Goal: Transaction & Acquisition: Purchase product/service

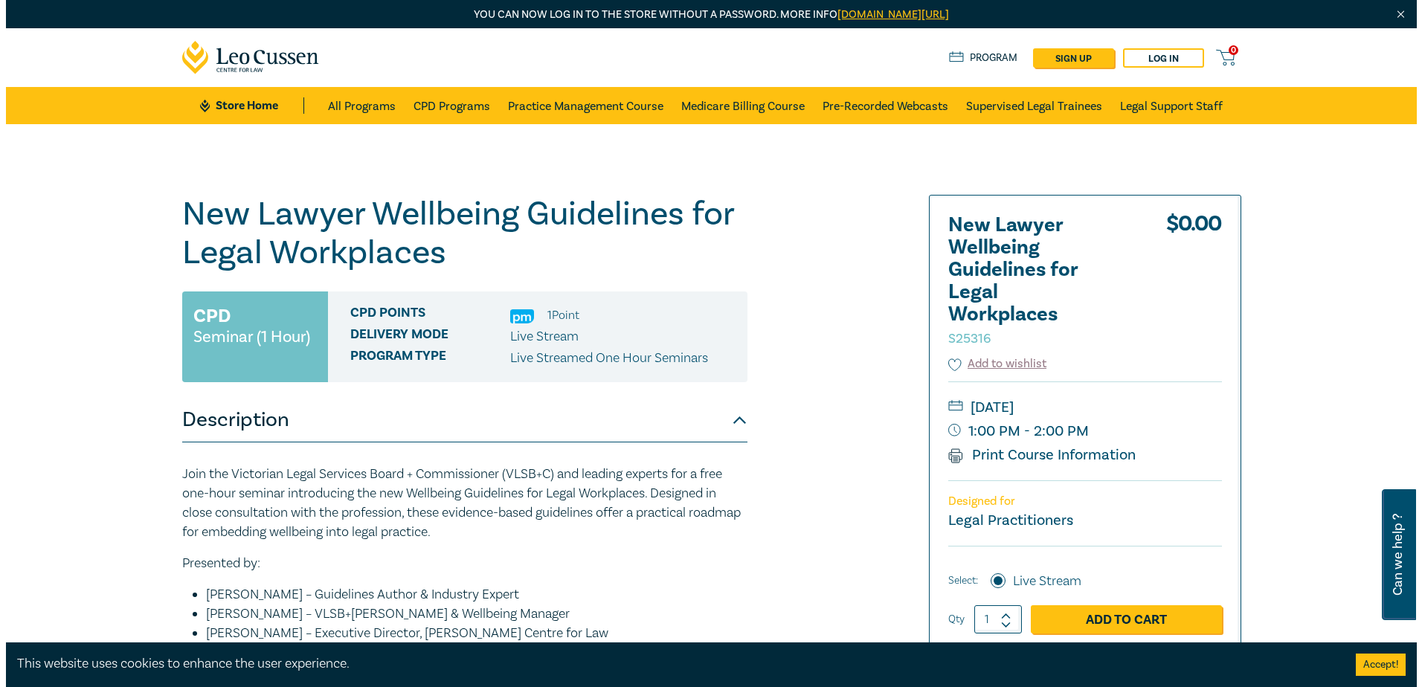
scroll to position [74, 0]
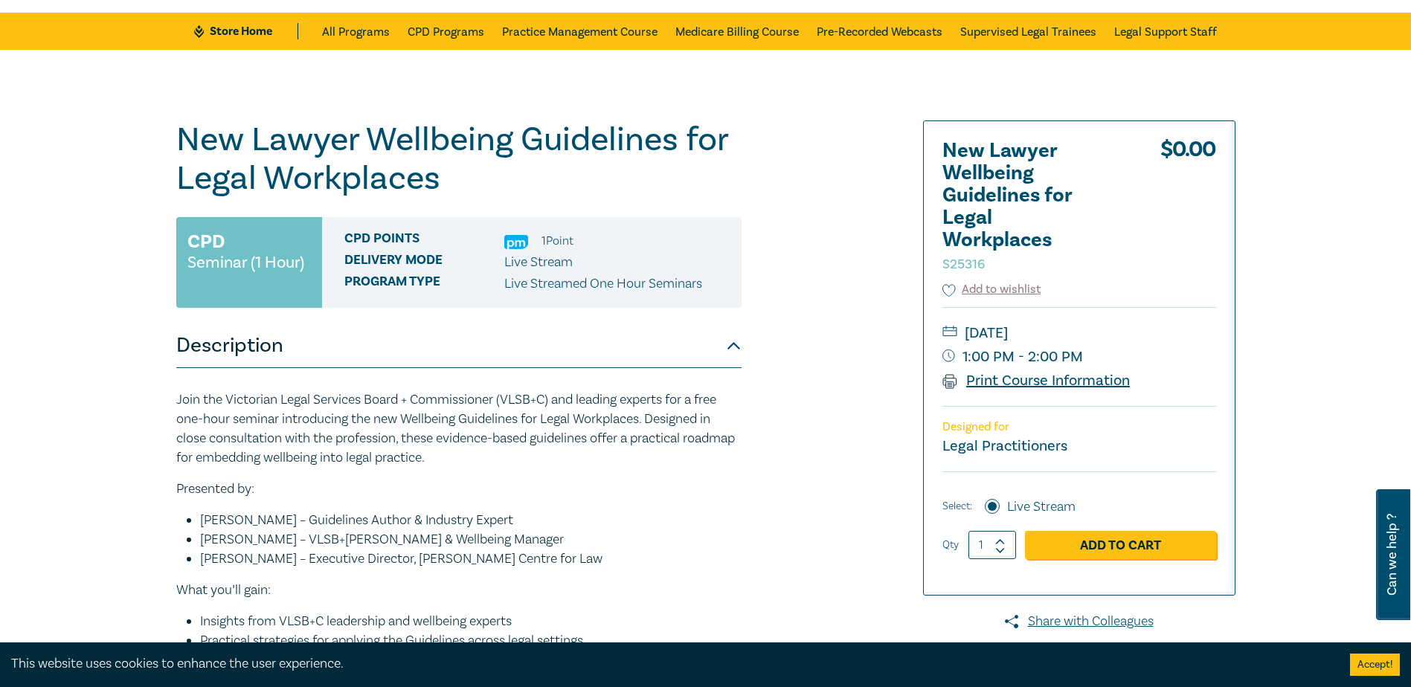
click at [1072, 381] on link "Print Course Information" at bounding box center [1036, 380] width 188 height 19
click at [1102, 547] on link "Add to Cart" at bounding box center [1120, 545] width 191 height 28
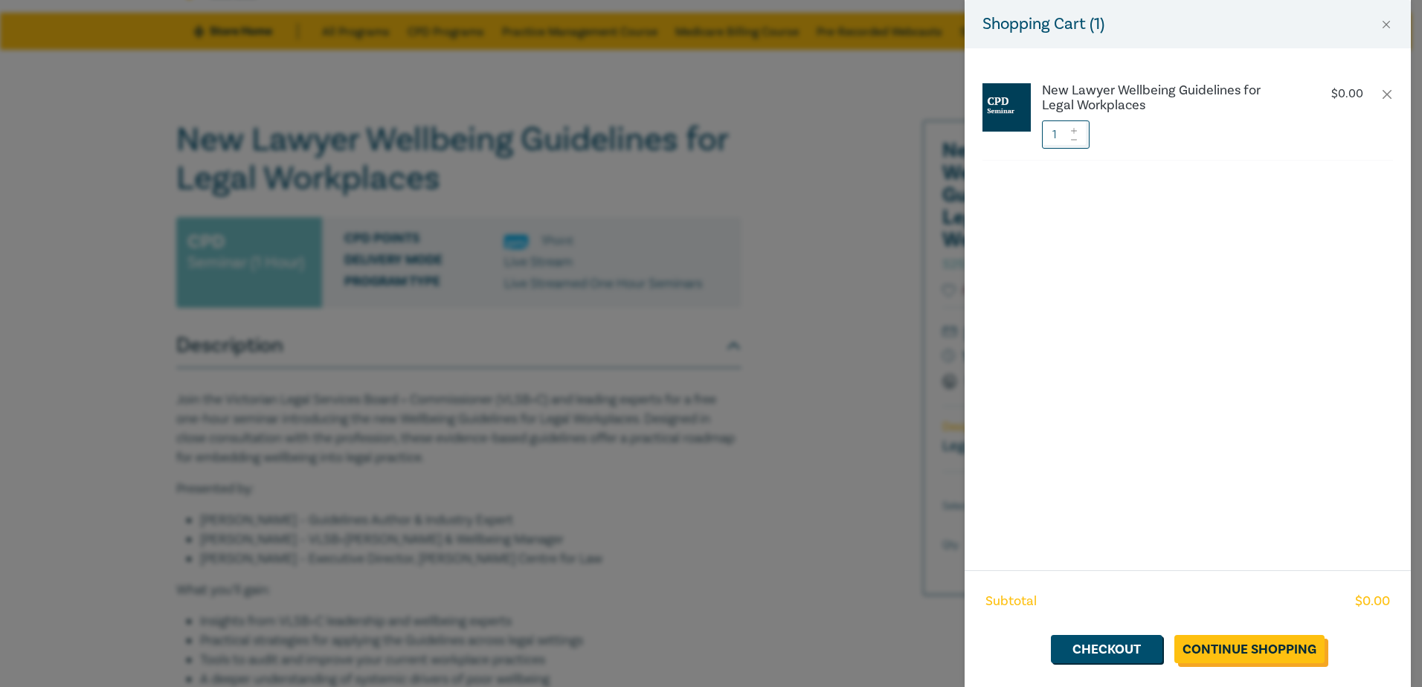
click at [1289, 649] on link "Continue Shopping" at bounding box center [1249, 649] width 150 height 28
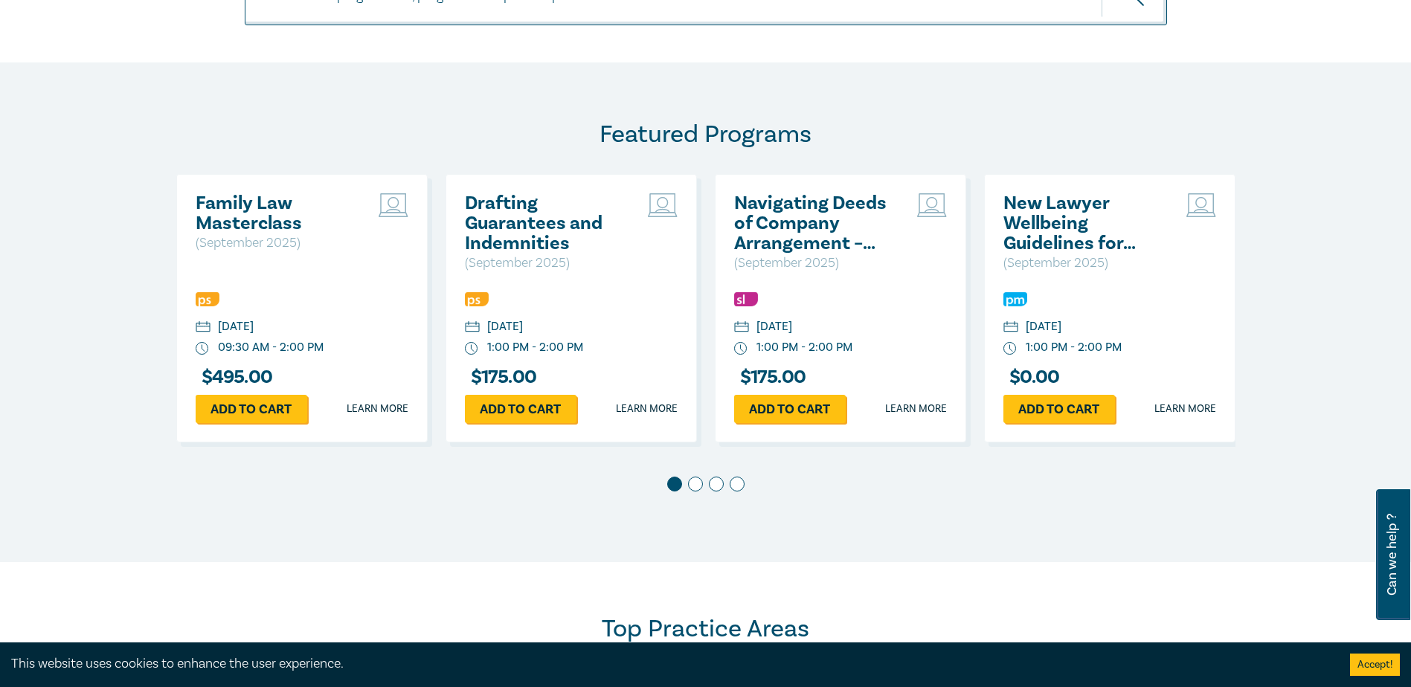
scroll to position [595, 0]
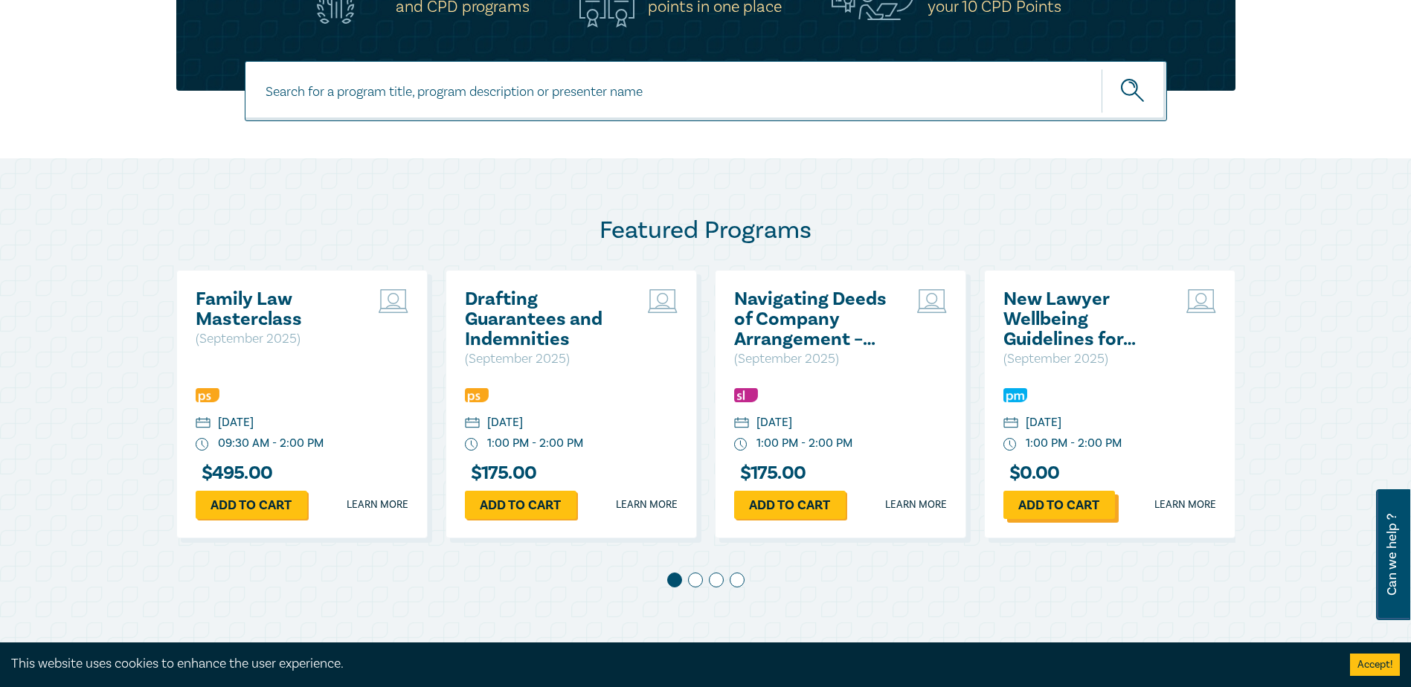
click at [1059, 507] on link "Add to cart" at bounding box center [1059, 505] width 112 height 28
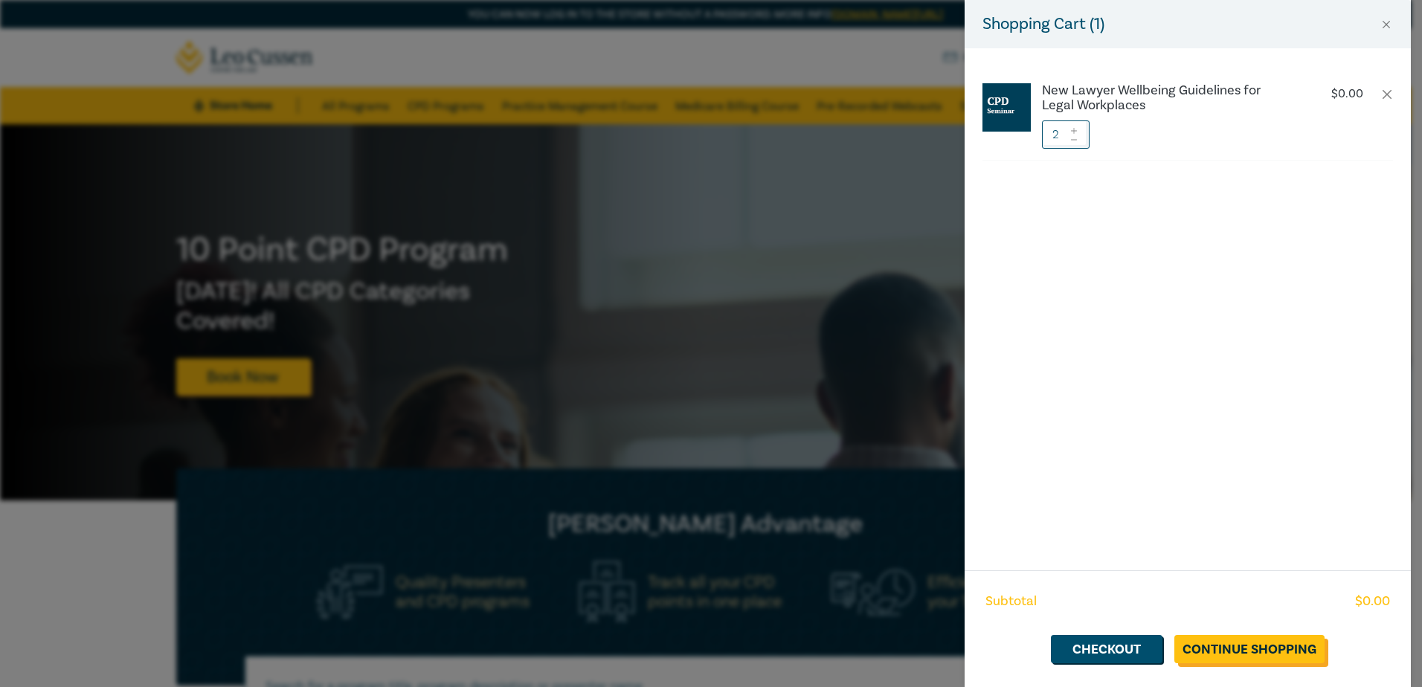
click at [1255, 649] on link "Continue Shopping" at bounding box center [1249, 649] width 150 height 28
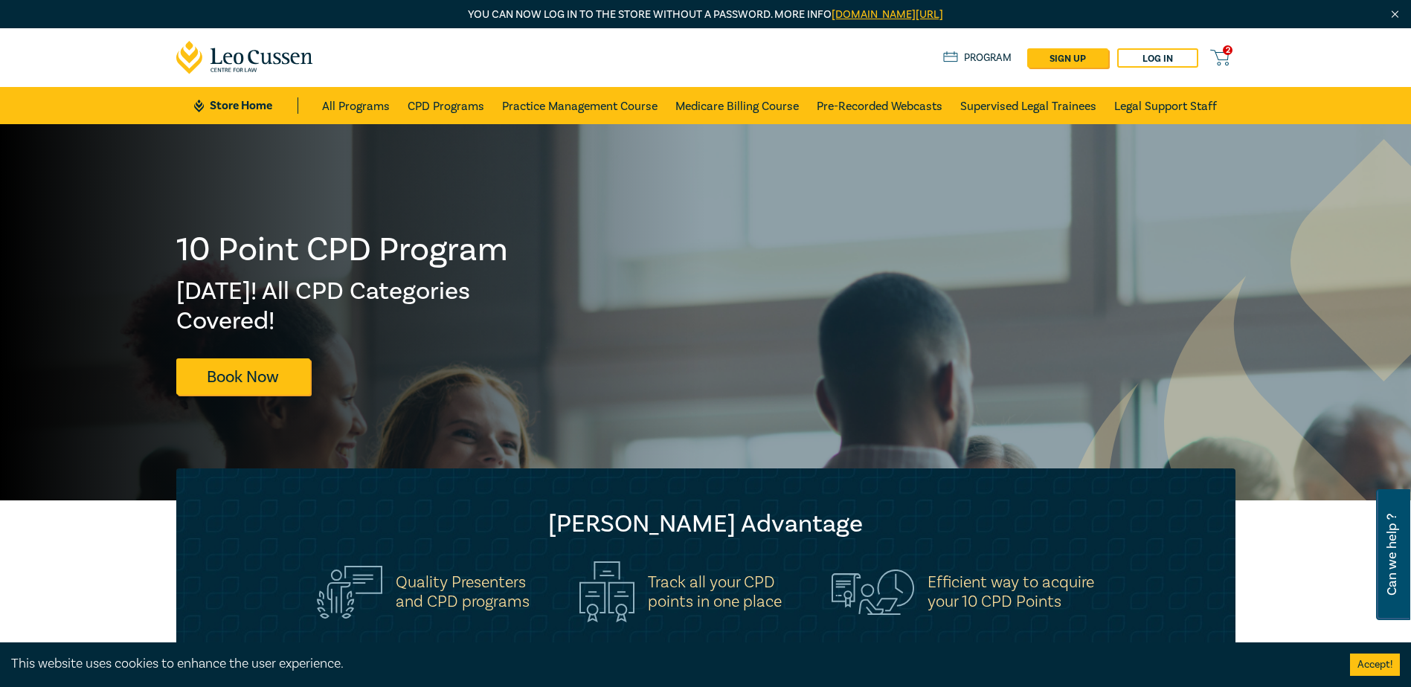
click at [1223, 51] on span "2" at bounding box center [1228, 50] width 10 height 10
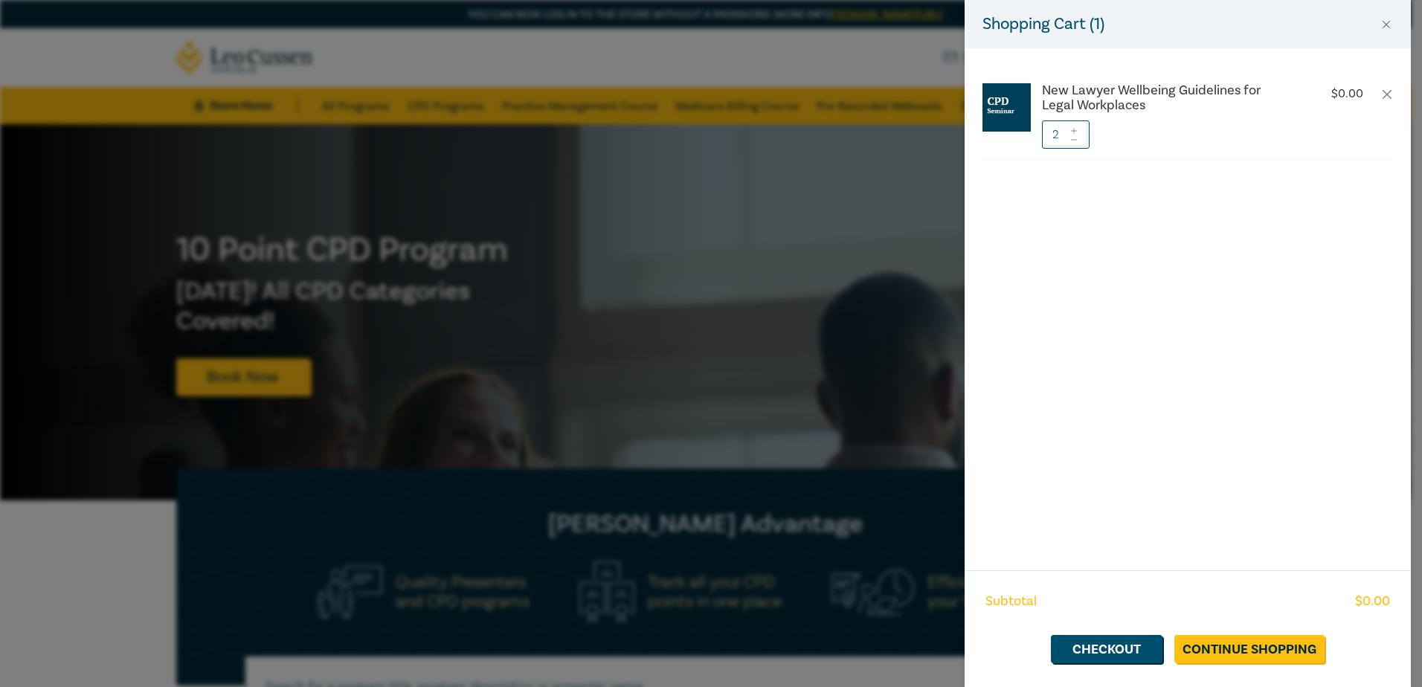
click at [1076, 138] on icon at bounding box center [1074, 140] width 10 height 6
click at [1095, 654] on link "Checkout" at bounding box center [1107, 649] width 112 height 28
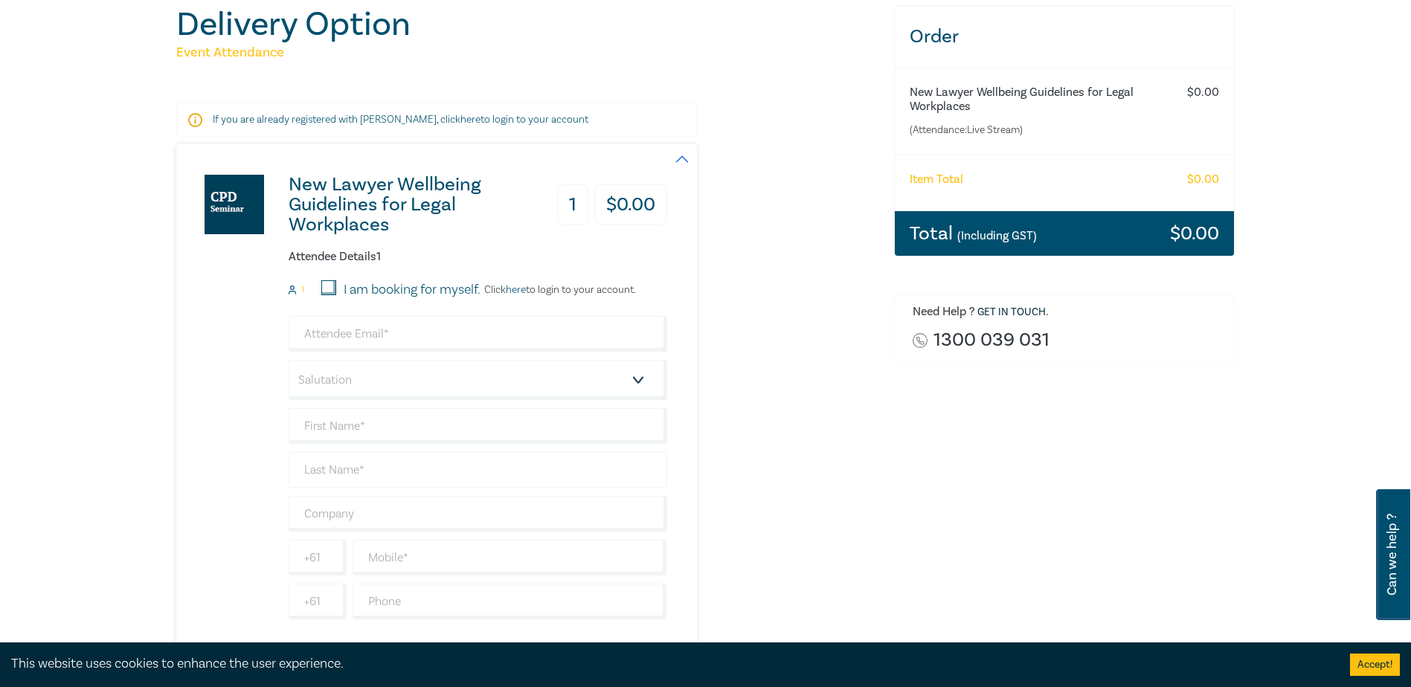
scroll to position [223, 0]
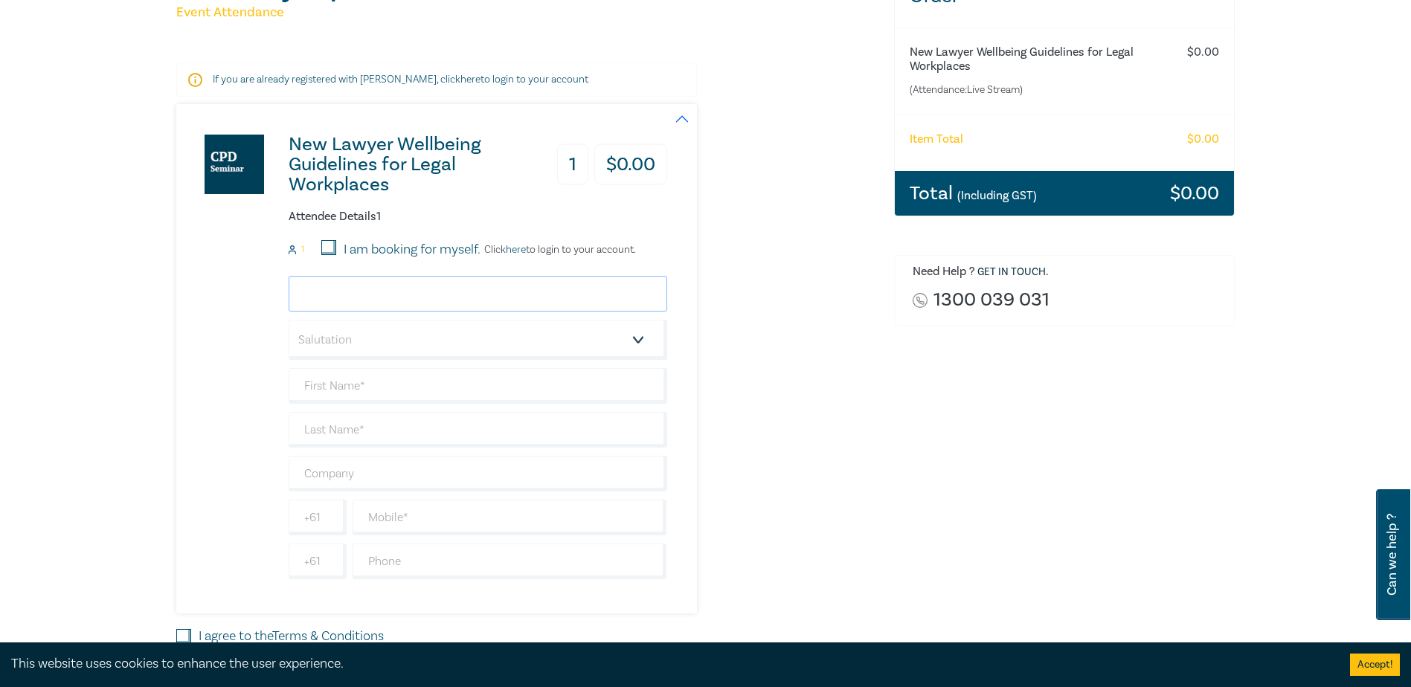
click at [459, 290] on input "email" at bounding box center [478, 294] width 379 height 36
type input "[EMAIL_ADDRESS][DOMAIN_NAME]"
type input "[PERSON_NAME]"
type input "Village Roadshow Limited Pty Ltd"
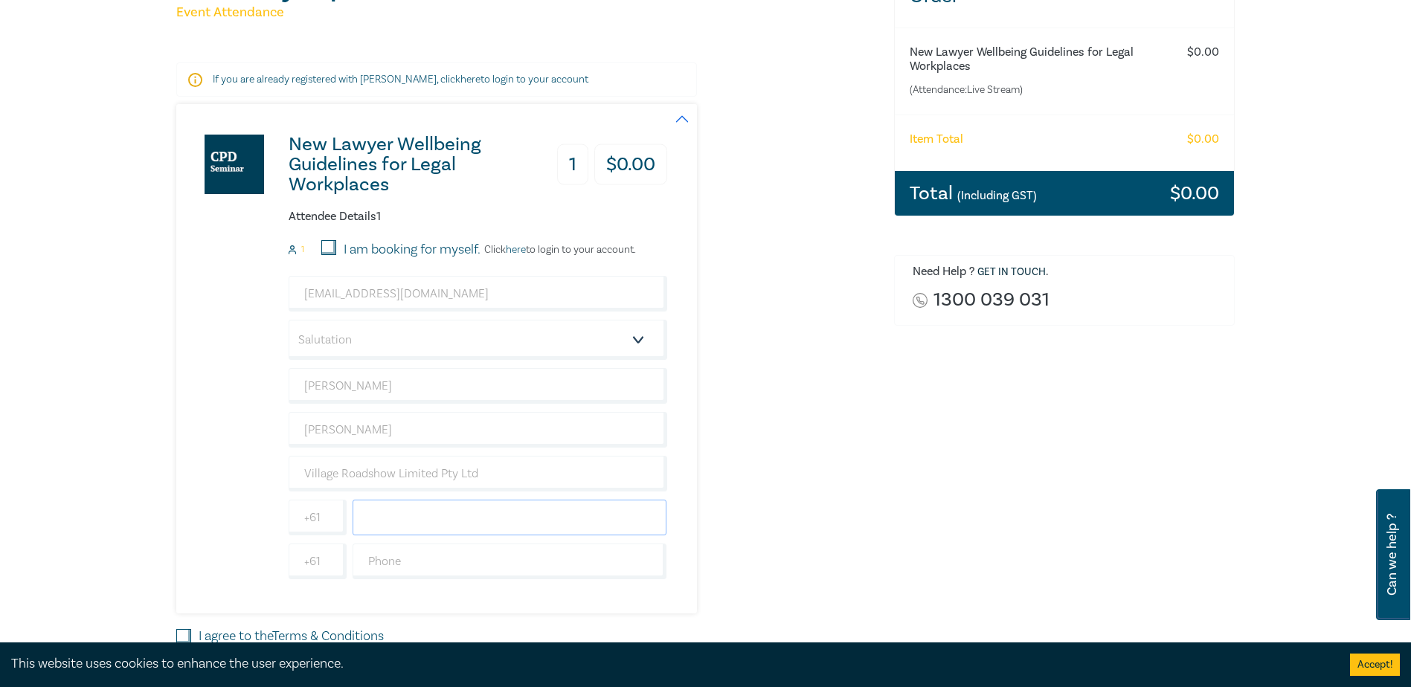
click at [530, 517] on input "text" at bounding box center [510, 518] width 315 height 36
type input "0400580087"
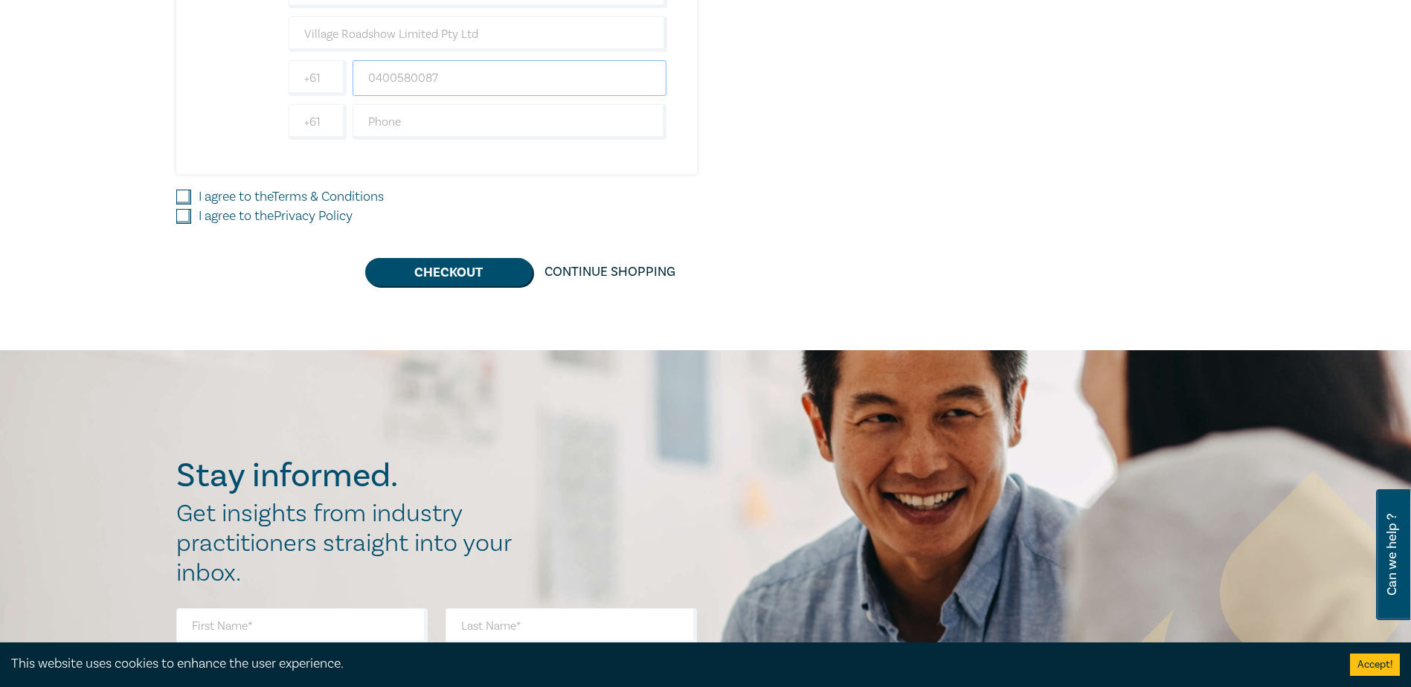
scroll to position [669, 0]
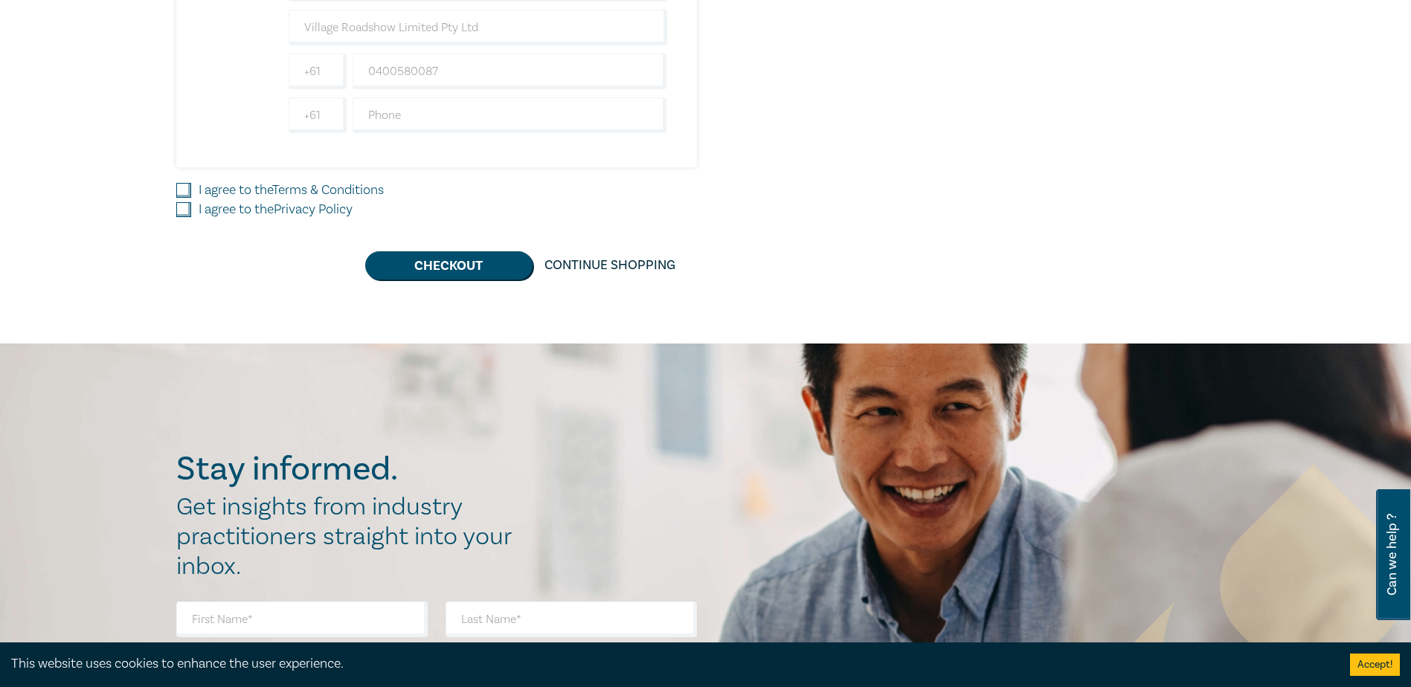
click at [218, 185] on label "I agree to the Terms & Conditions" at bounding box center [291, 190] width 185 height 19
click at [191, 185] on input "I agree to the Terms & Conditions" at bounding box center [183, 190] width 15 height 15
checkbox input "true"
click at [192, 210] on div "I agree to the Privacy Policy" at bounding box center [526, 209] width 700 height 19
click at [187, 205] on input "I agree to the Privacy Policy" at bounding box center [183, 209] width 15 height 15
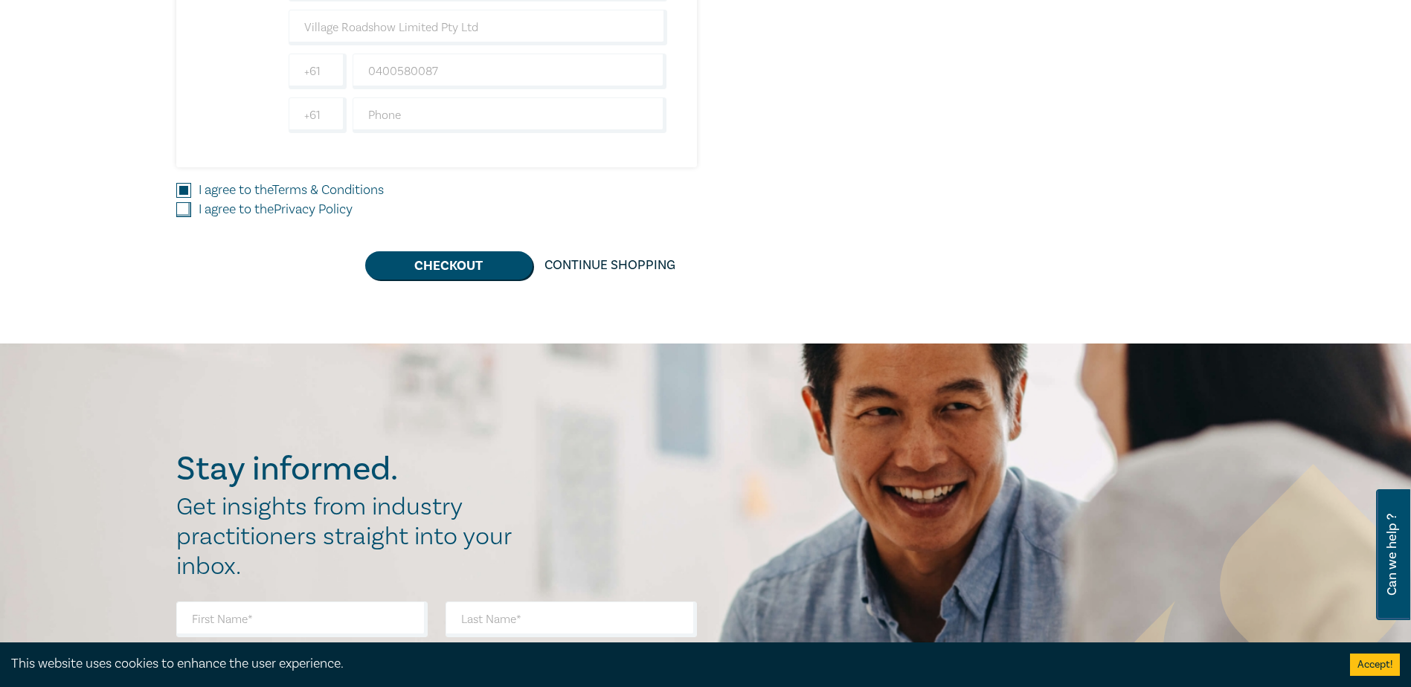
checkbox input "true"
click at [424, 260] on button "Checkout" at bounding box center [448, 265] width 167 height 28
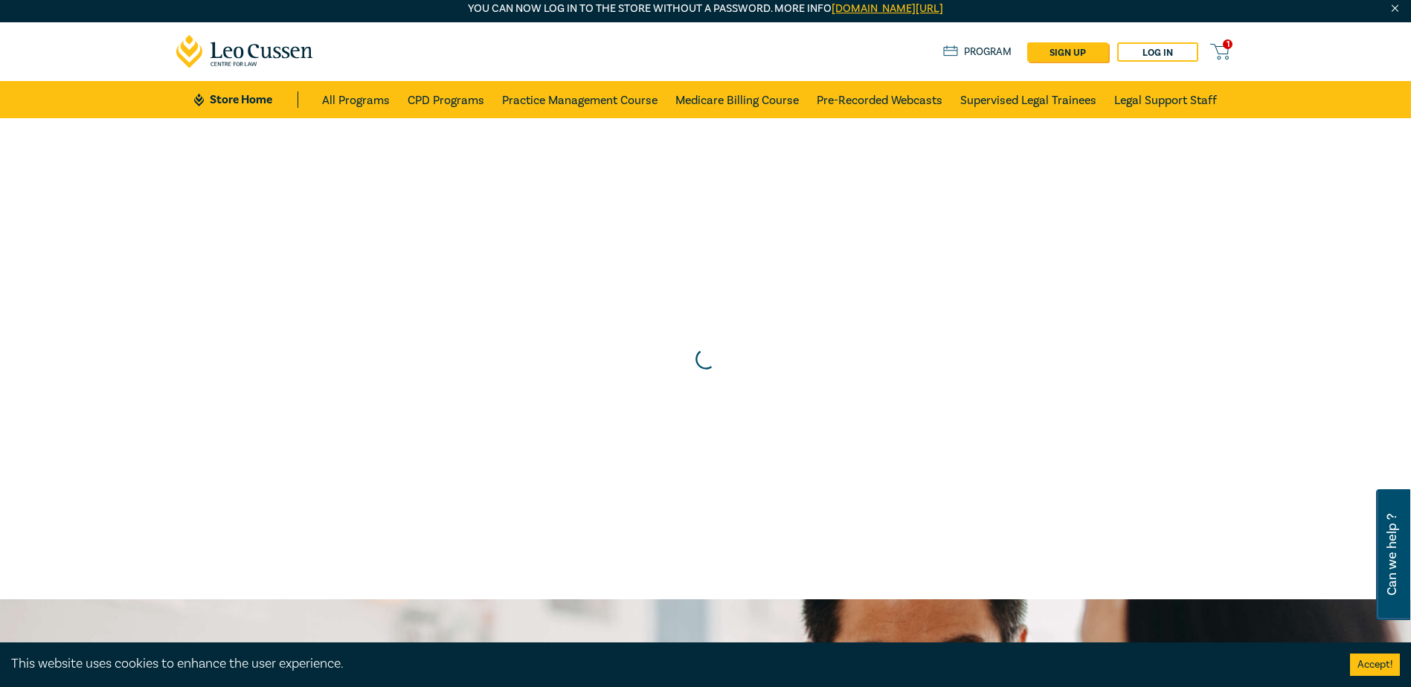
scroll to position [0, 0]
